Goal: Feedback & Contribution: Leave review/rating

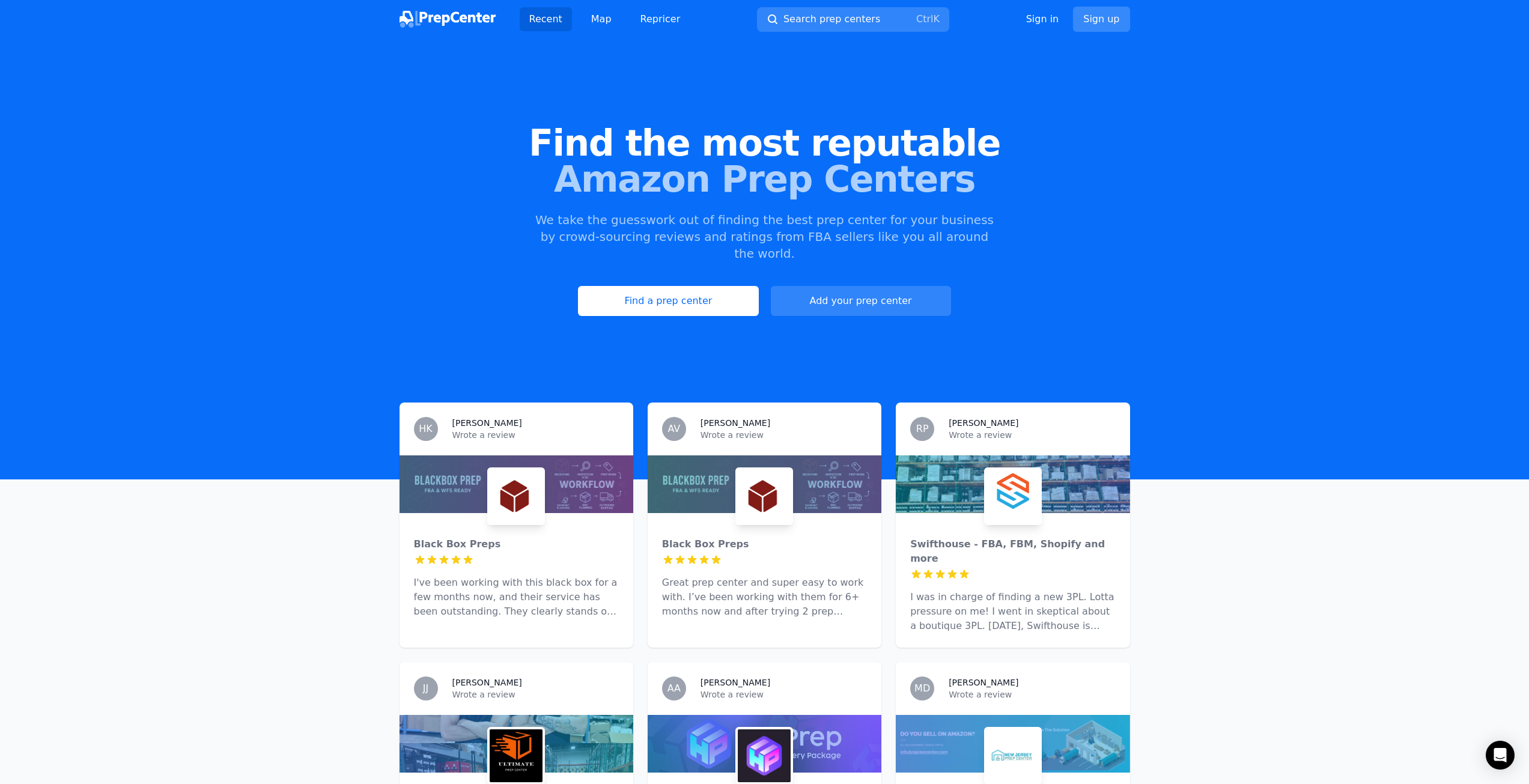
click at [1101, 31] on link "Sign up" at bounding box center [1101, 19] width 57 height 25
click at [1135, 11] on div "Recent Map Repricer Search prep centers Ctrl K Open main menu Sign in Sign up" at bounding box center [764, 19] width 769 height 38
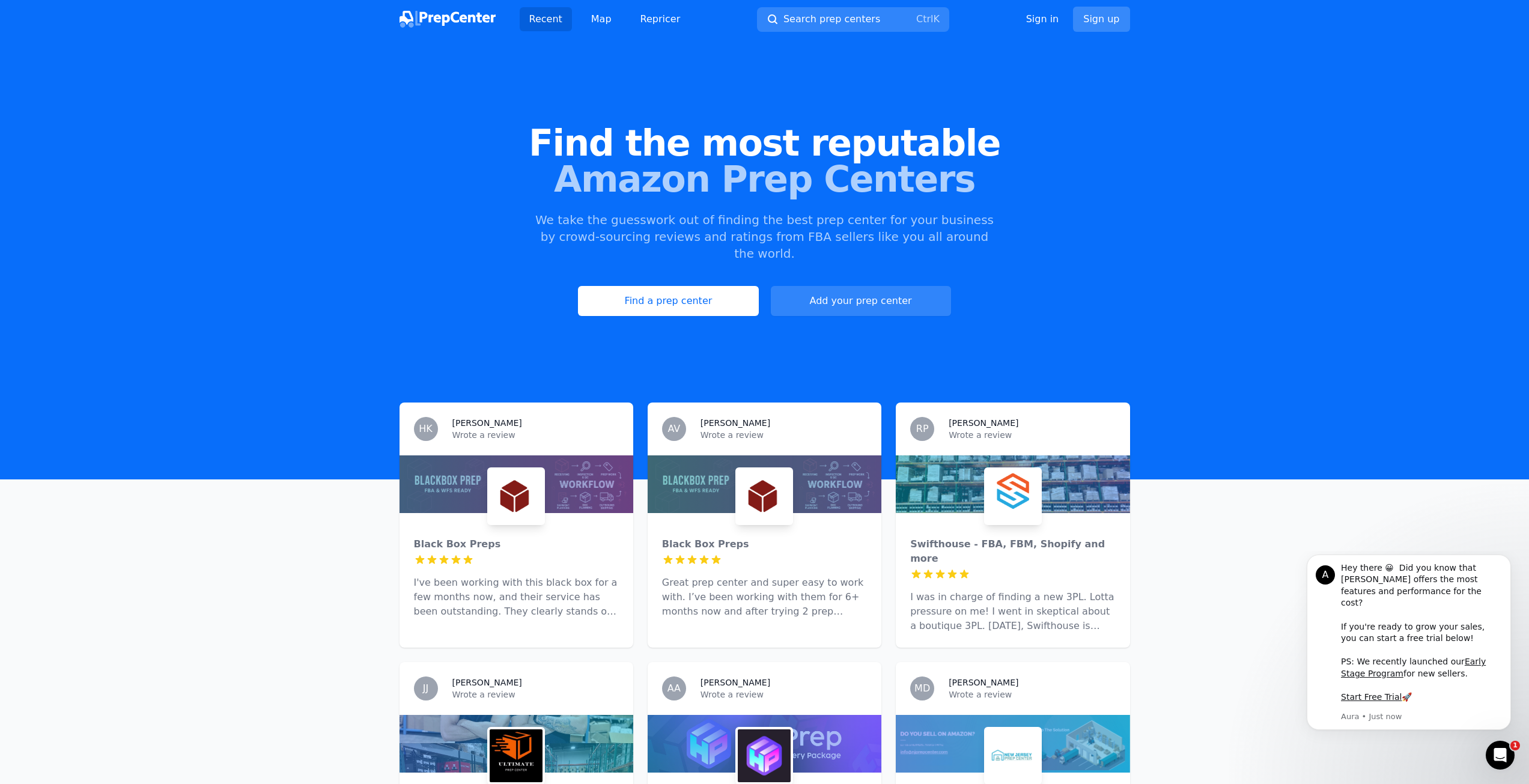
click at [1081, 17] on link "Sign up" at bounding box center [1101, 19] width 57 height 25
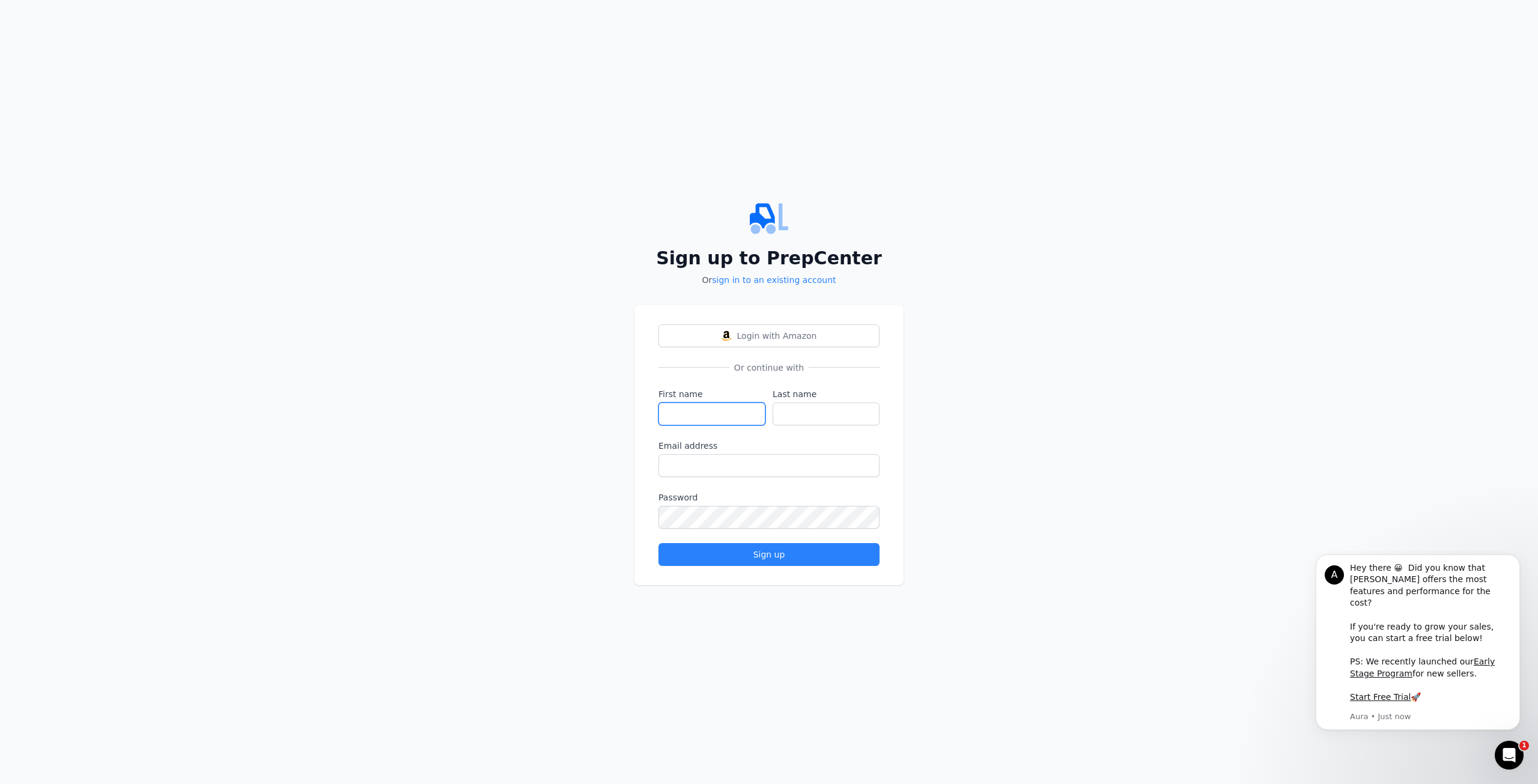
click at [711, 408] on input "First name" at bounding box center [712, 413] width 107 height 23
type input "keyshia"
type input "[PERSON_NAME]"
type input "[EMAIL_ADDRESS][DOMAIN_NAME]"
click at [659, 542] on button "Sign up" at bounding box center [769, 553] width 221 height 23
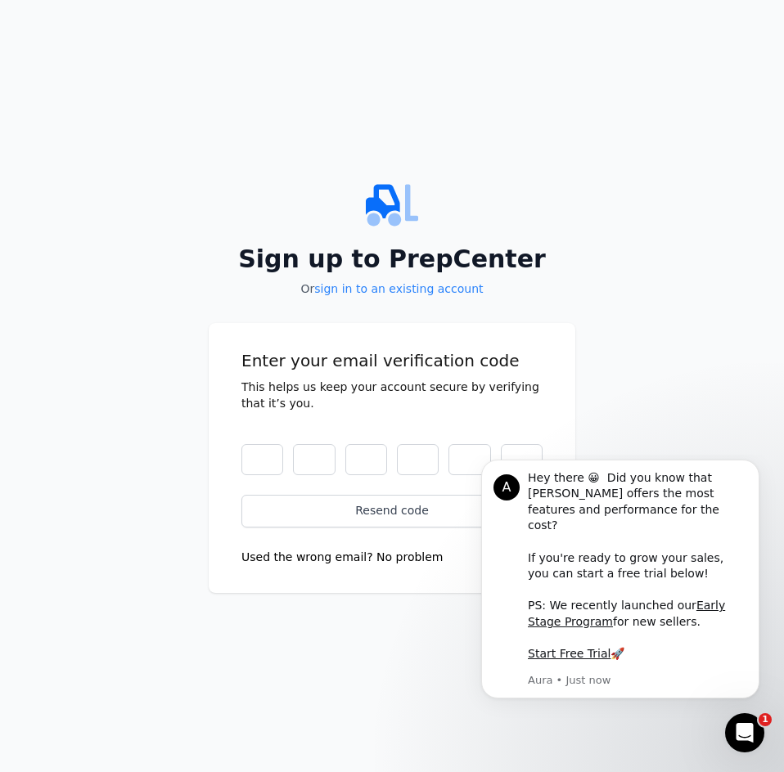
click at [370, 708] on div "Sign up to PrepCenter Or sign in to an existing account Enter your email verifi…" at bounding box center [392, 386] width 784 height 772
click at [259, 453] on input "text" at bounding box center [262, 459] width 42 height 31
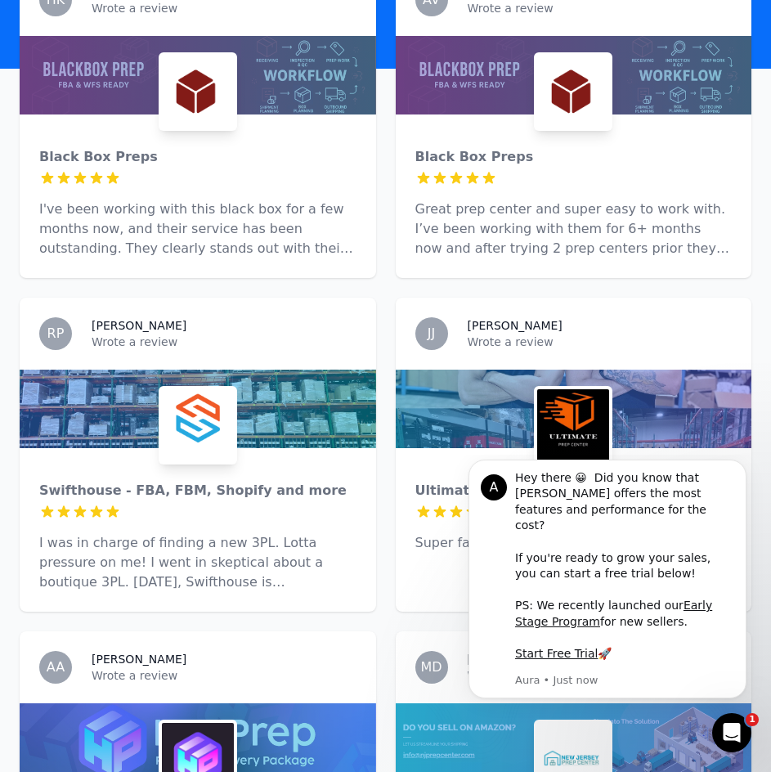
scroll to position [982, 0]
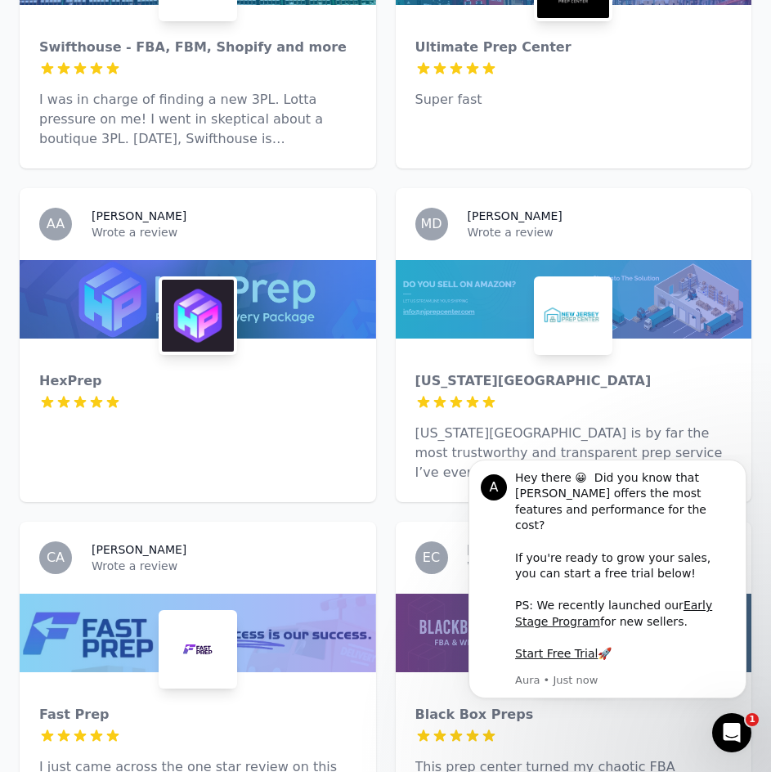
click at [151, 294] on div at bounding box center [198, 299] width 357 height 79
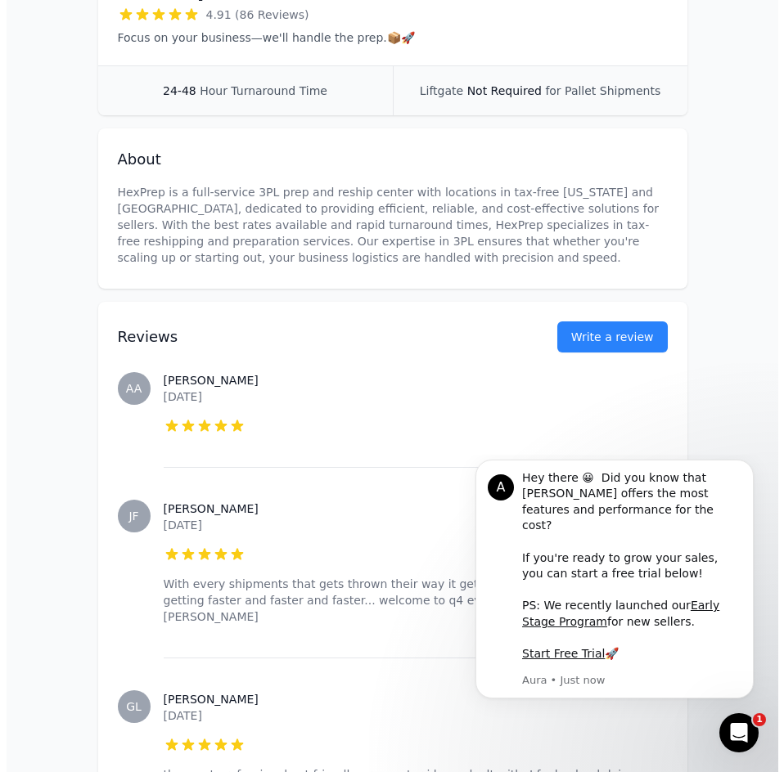
scroll to position [409, 0]
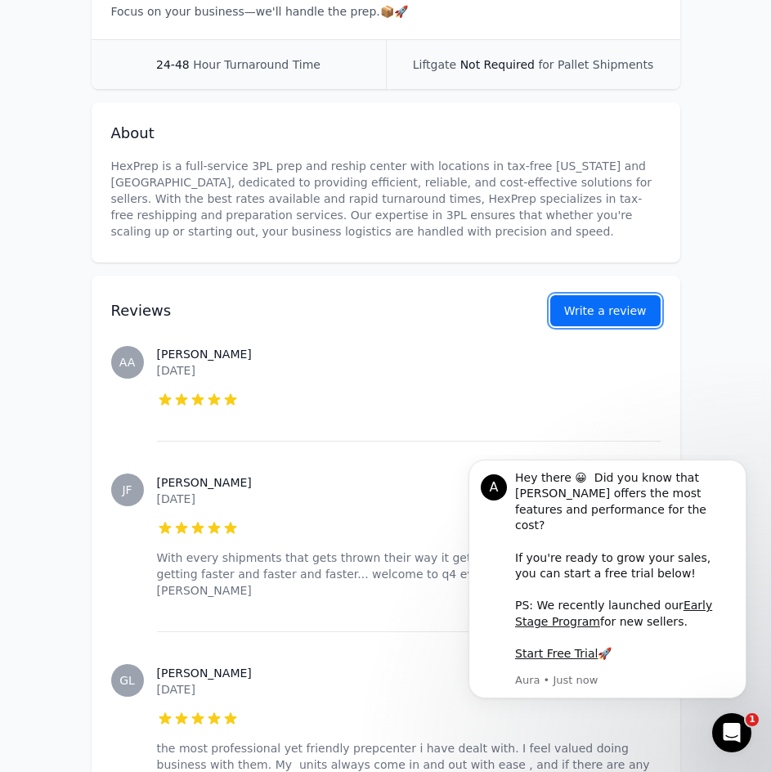
click at [625, 324] on button "Write a review" at bounding box center [606, 310] width 110 height 31
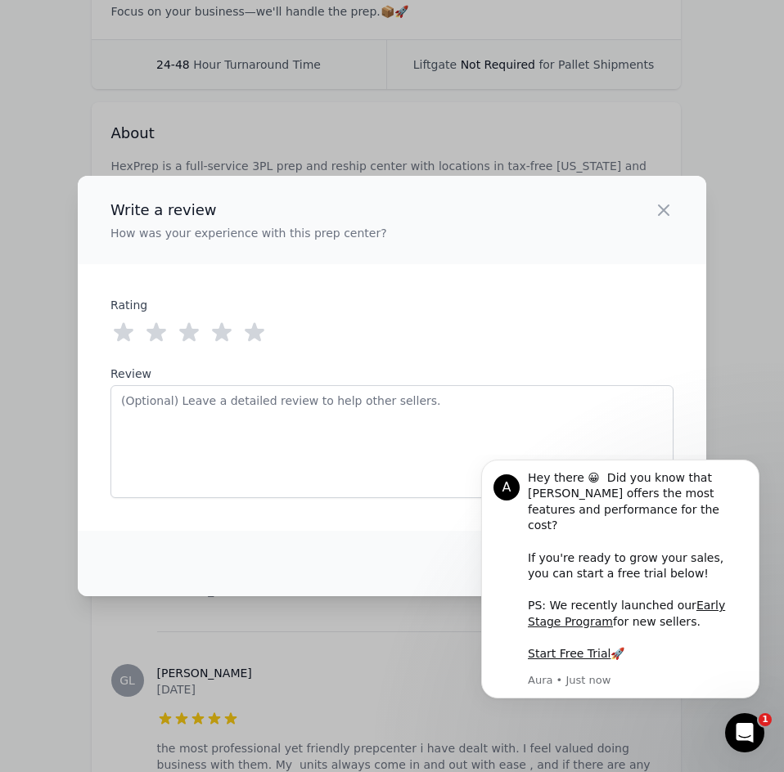
click at [245, 335] on icon at bounding box center [254, 333] width 26 height 26
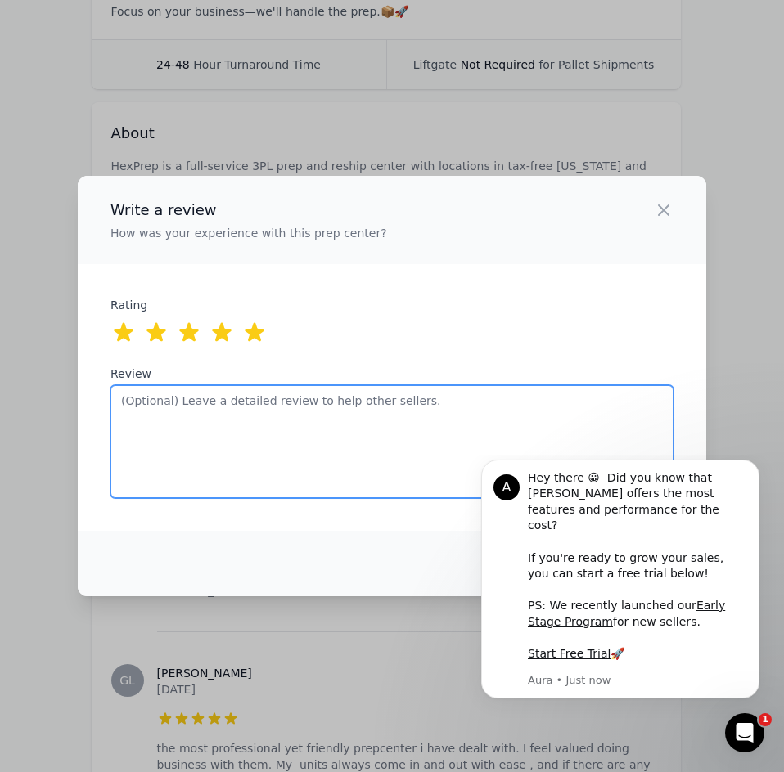
click at [291, 424] on textarea "Review" at bounding box center [391, 441] width 563 height 113
type textarea "I found MY prepcenter !"
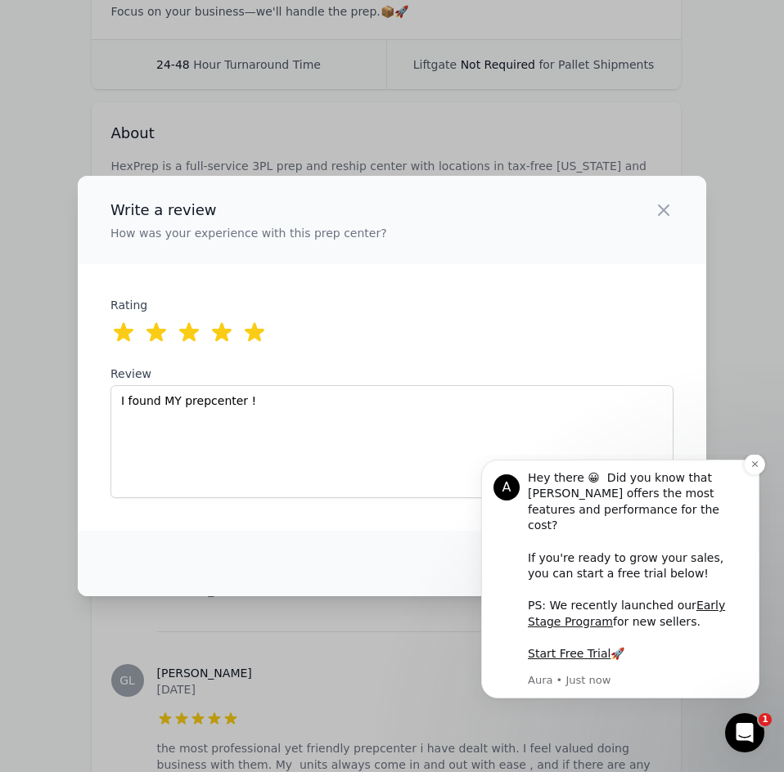
click at [744, 485] on div "A Hey there 😀 Did you know that [PERSON_NAME] offers the most features and perf…" at bounding box center [620, 579] width 278 height 239
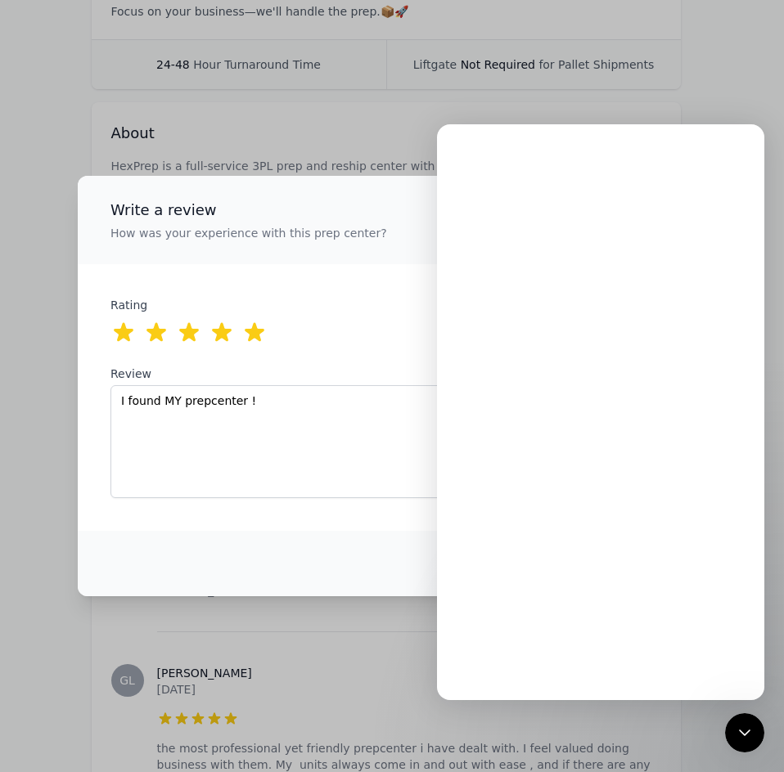
scroll to position [0, 0]
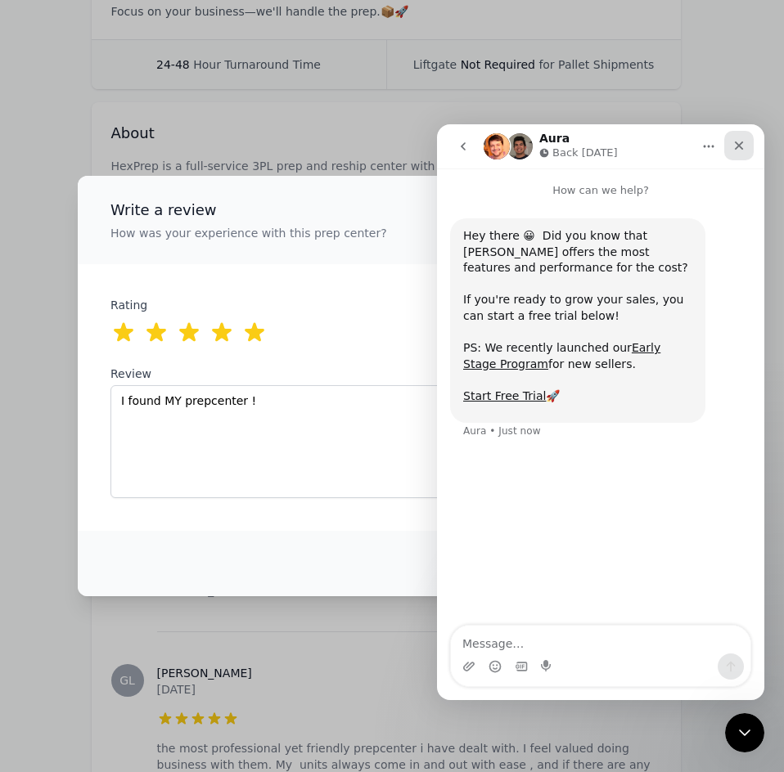
click at [739, 142] on icon "Close" at bounding box center [738, 145] width 13 height 13
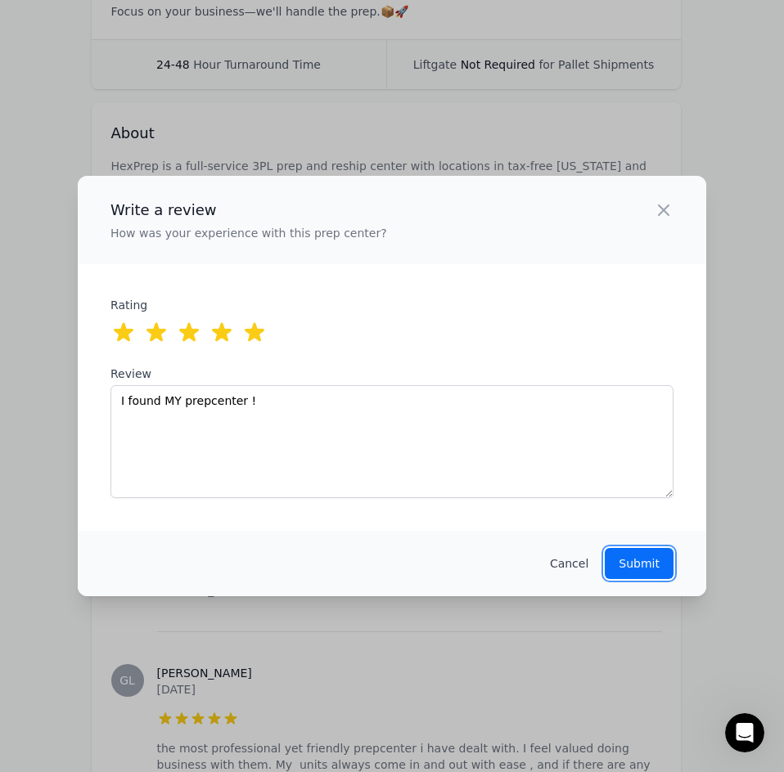
click at [627, 569] on p "Submit" at bounding box center [638, 563] width 41 height 16
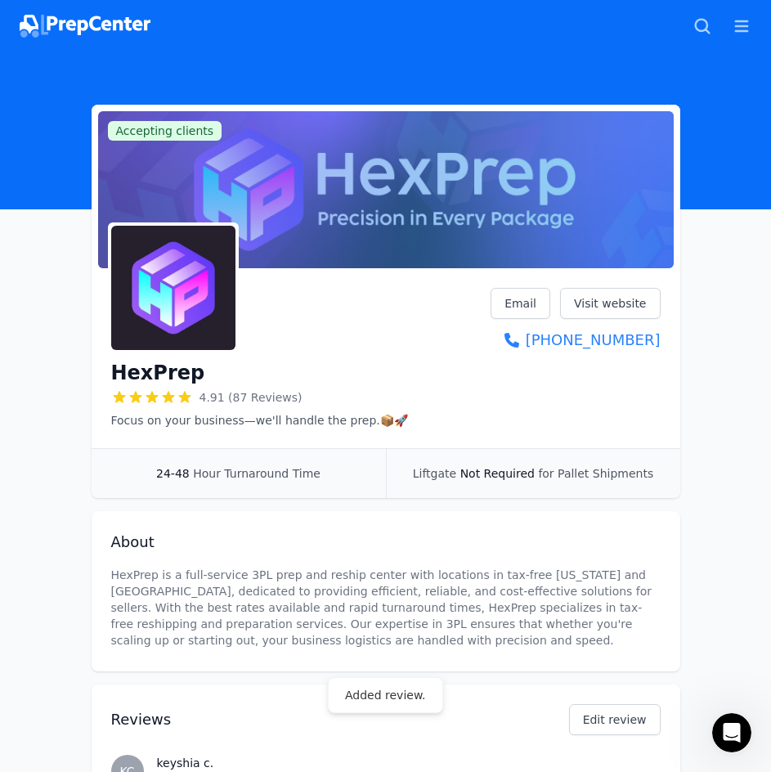
click at [75, 31] on img at bounding box center [85, 26] width 131 height 23
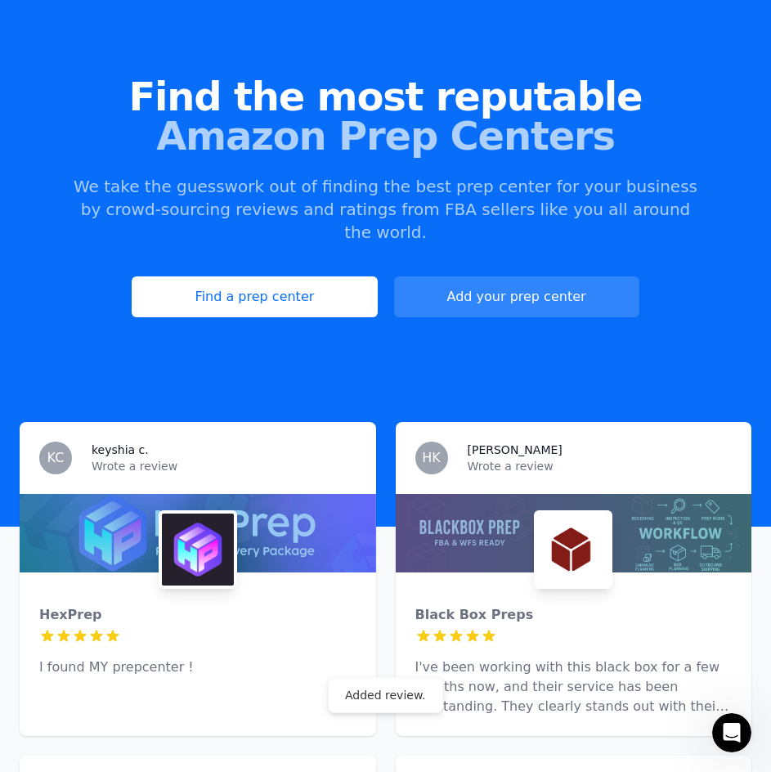
scroll to position [327, 0]
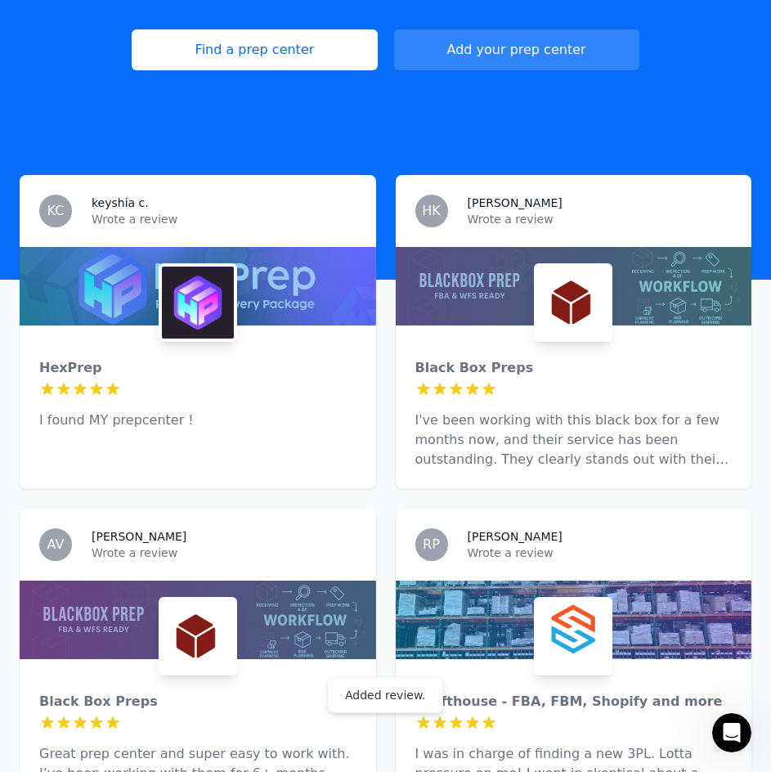
click at [160, 247] on div at bounding box center [198, 286] width 357 height 79
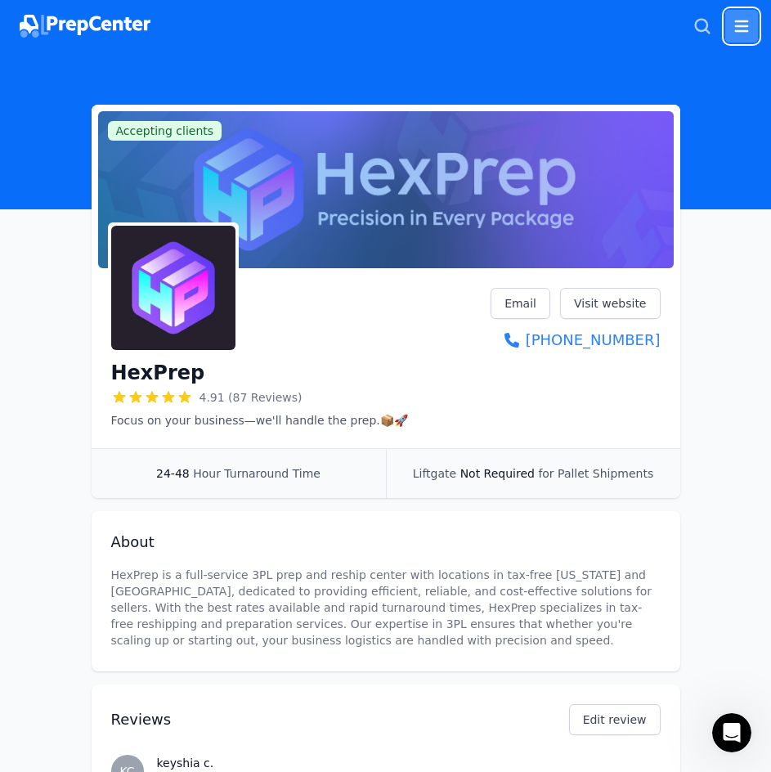
click at [734, 38] on button "Open main menu" at bounding box center [742, 26] width 33 height 33
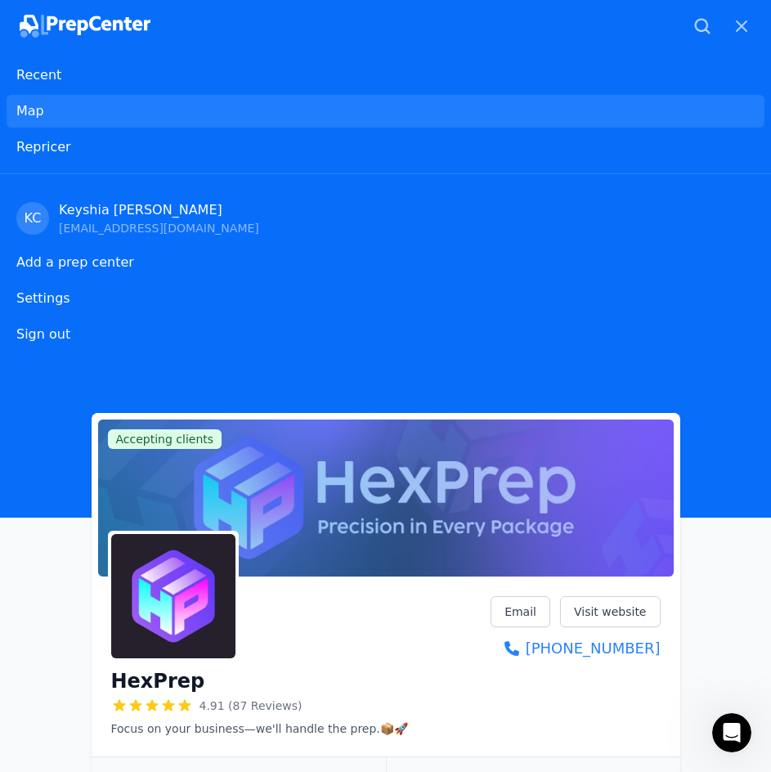
click at [34, 100] on link "Map" at bounding box center [386, 111] width 758 height 33
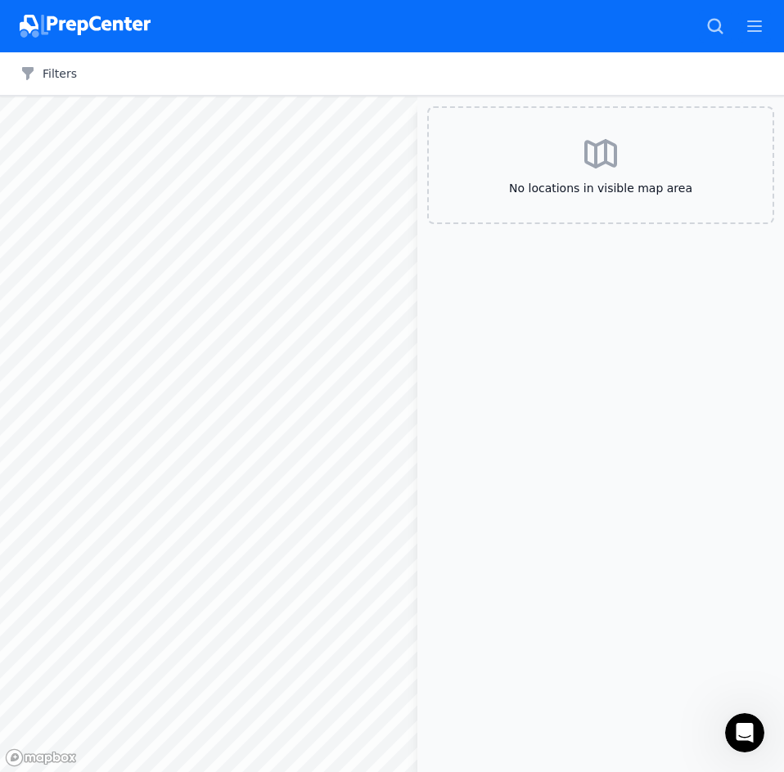
click at [113, 18] on img at bounding box center [85, 26] width 131 height 23
